Goal: Find specific page/section

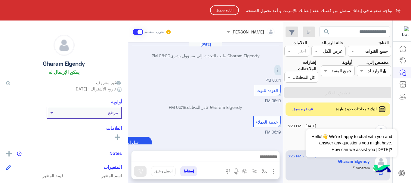
scroll to position [189, 0]
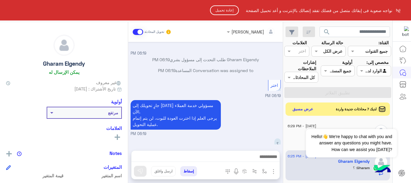
click at [229, 8] on button "إعادة تحميل" at bounding box center [224, 10] width 29 height 10
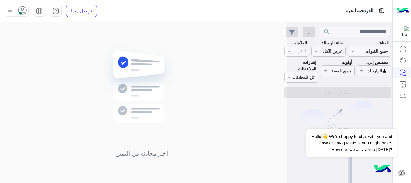
click at [22, 12] on icon at bounding box center [22, 10] width 9 height 9
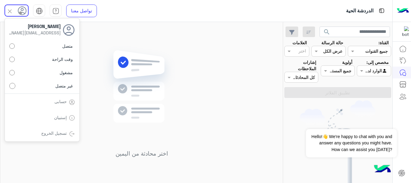
click at [169, 104] on img at bounding box center [141, 95] width 87 height 100
